Goal: Information Seeking & Learning: Learn about a topic

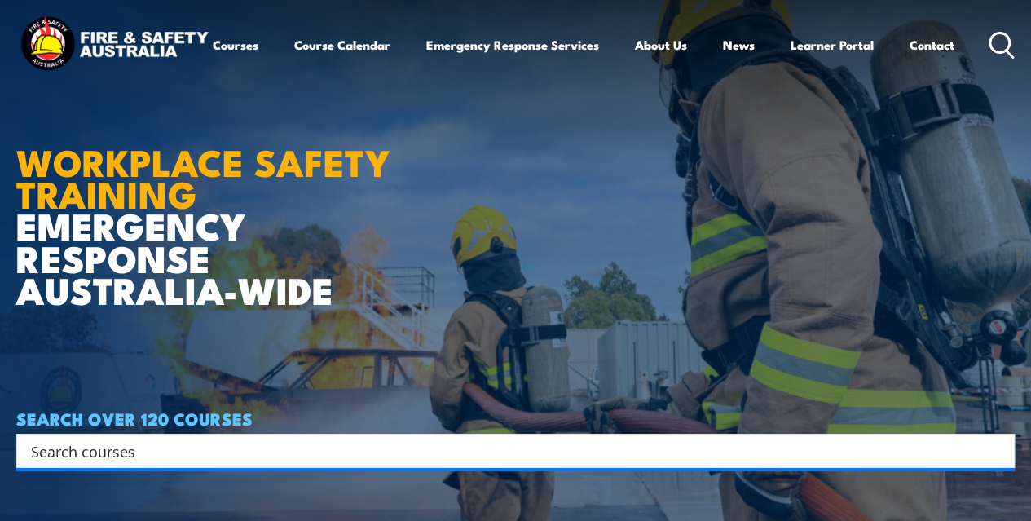
click at [52, 459] on input "Search input" at bounding box center [505, 450] width 948 height 24
click at [147, 459] on input "Search input" at bounding box center [505, 450] width 948 height 24
paste input "FSA HSR initial Claudio Esposito"
type input "FSA HSR initial Claudio Esposito"
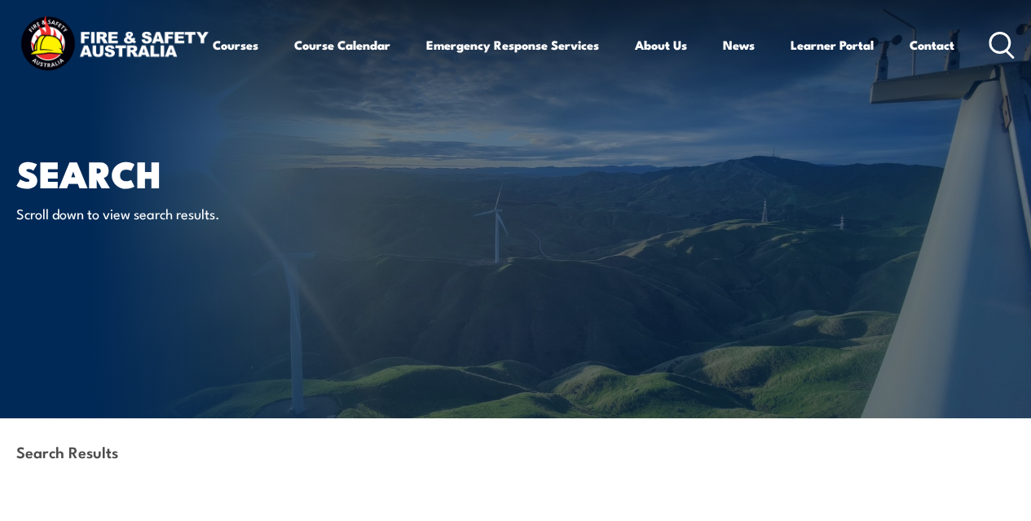
click at [988, 59] on icon at bounding box center [1001, 45] width 26 height 27
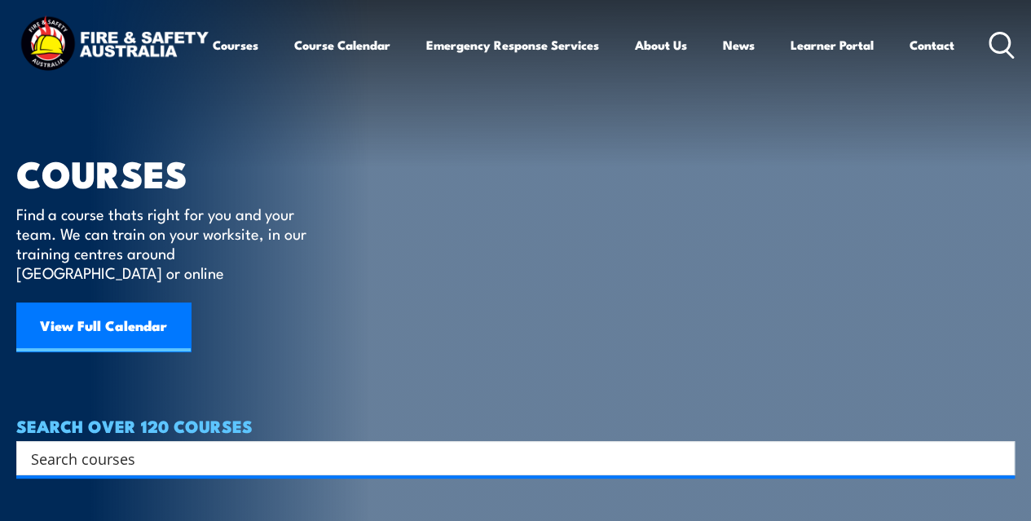
click at [135, 446] on input "Search input" at bounding box center [505, 458] width 948 height 24
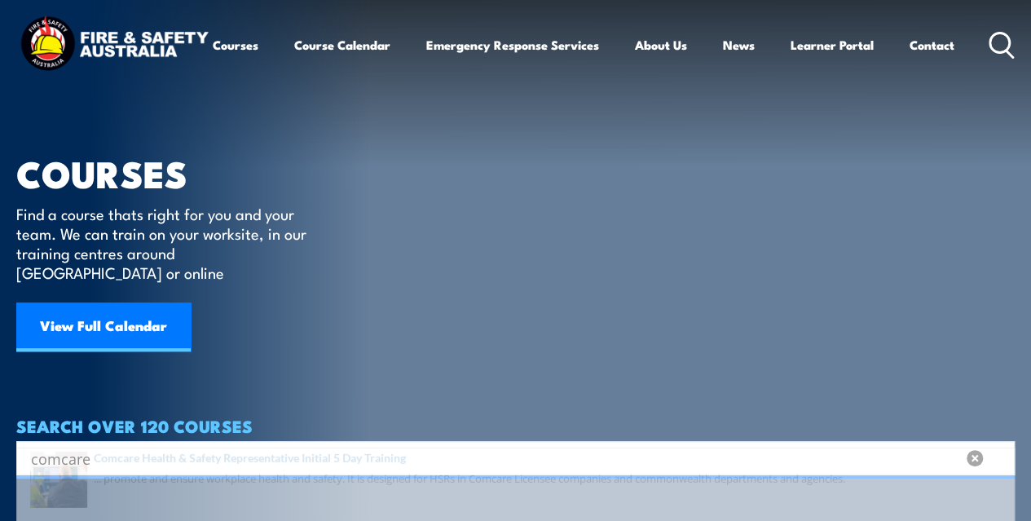
type input "comcare"
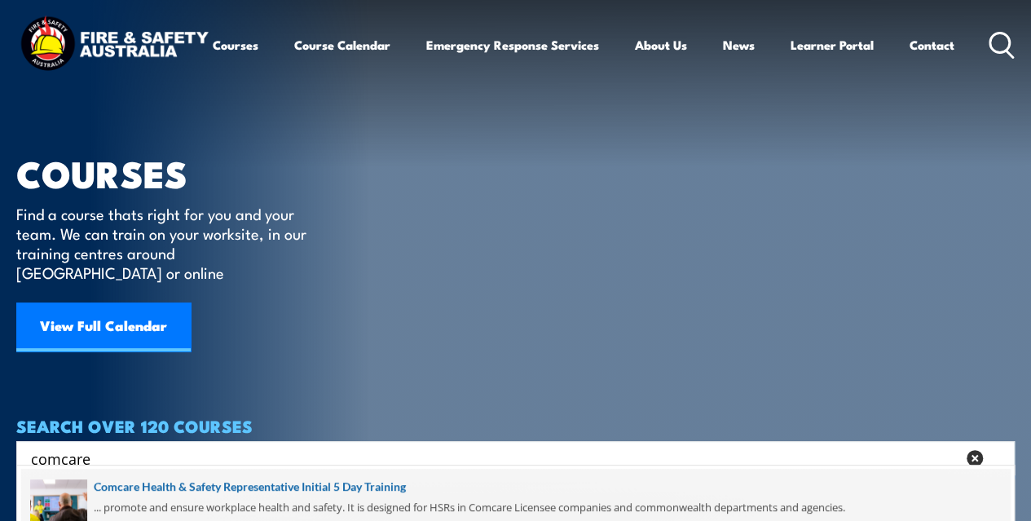
click at [331, 484] on span at bounding box center [515, 507] width 988 height 77
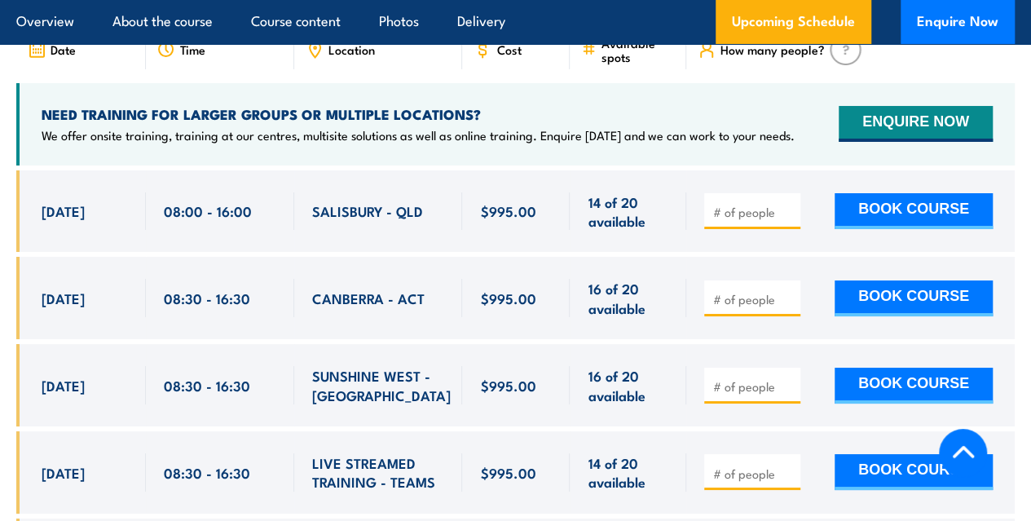
scroll to position [2897, 0]
